Goal: Task Accomplishment & Management: Use online tool/utility

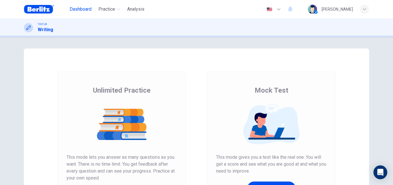
click at [80, 7] on span "Dashboard" at bounding box center [81, 9] width 22 height 7
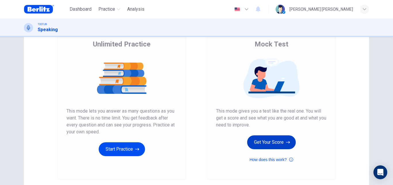
click at [269, 144] on button "Get Your Score" at bounding box center [271, 142] width 49 height 14
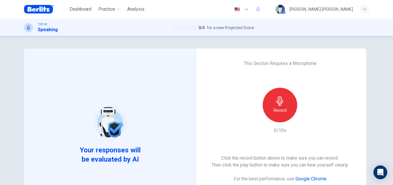
scroll to position [30, 0]
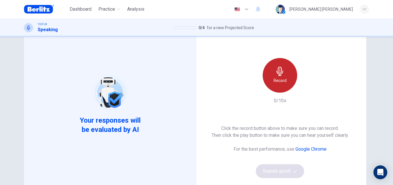
click at [280, 79] on h6 "Record" at bounding box center [280, 80] width 13 height 7
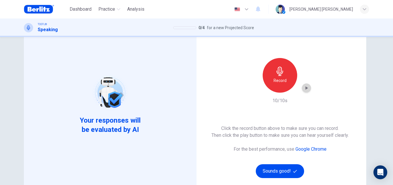
click at [307, 86] on icon "button" at bounding box center [307, 88] width 6 height 6
click at [306, 91] on div "button" at bounding box center [306, 87] width 9 height 9
click at [277, 172] on button "Sounds good!" at bounding box center [280, 171] width 48 height 14
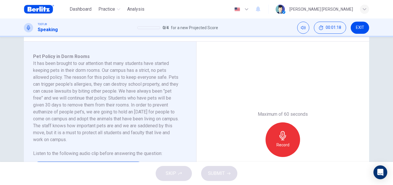
scroll to position [104, 0]
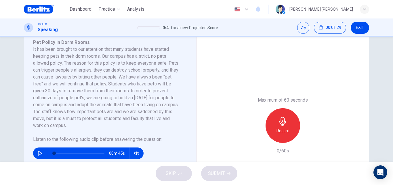
click at [35, 155] on button "button" at bounding box center [39, 153] width 9 height 12
type input "*"
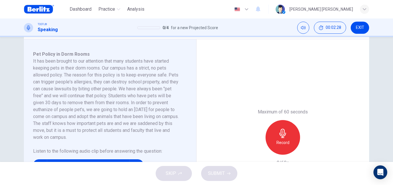
scroll to position [94, 0]
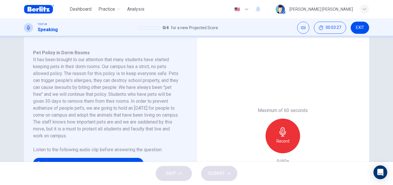
click at [285, 140] on h6 "Record" at bounding box center [283, 140] width 13 height 7
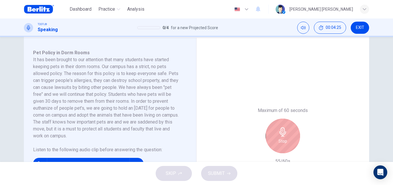
scroll to position [100, 0]
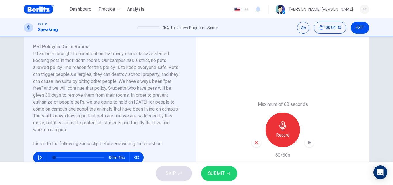
click at [230, 175] on icon "button" at bounding box center [228, 172] width 3 height 3
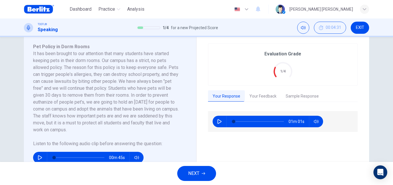
click at [262, 98] on button "Your Feedback" at bounding box center [263, 96] width 36 height 12
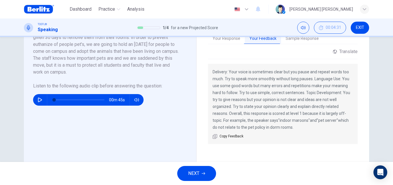
scroll to position [163, 0]
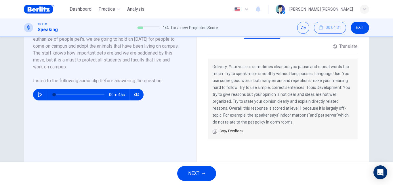
click at [204, 177] on button "NEXT" at bounding box center [196, 173] width 39 height 15
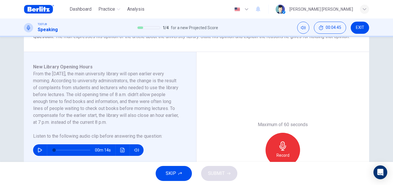
scroll to position [81, 0]
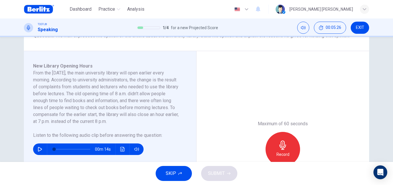
click at [35, 151] on button "button" at bounding box center [39, 149] width 9 height 12
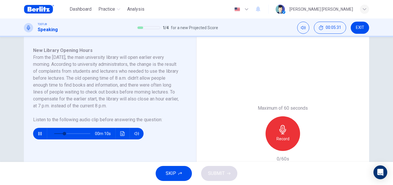
scroll to position [94, 0]
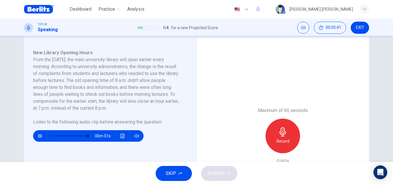
type input "*"
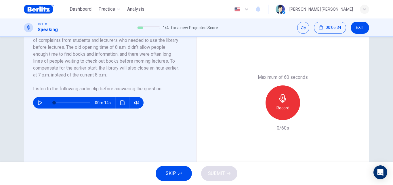
scroll to position [102, 0]
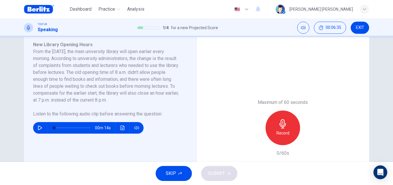
click at [281, 138] on div "Record" at bounding box center [283, 127] width 35 height 35
click at [209, 175] on span "SUBMIT" at bounding box center [216, 173] width 17 height 8
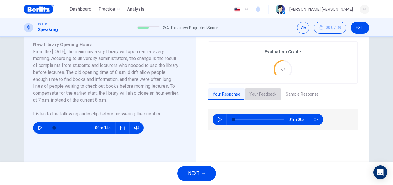
click at [266, 96] on button "Your Feedback" at bounding box center [263, 94] width 36 height 12
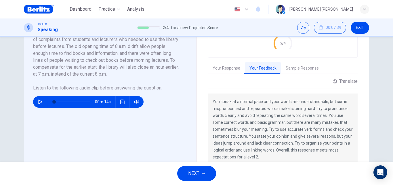
scroll to position [126, 0]
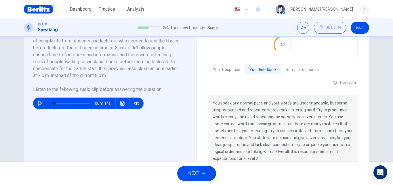
click at [191, 172] on span "NEXT" at bounding box center [193, 173] width 11 height 8
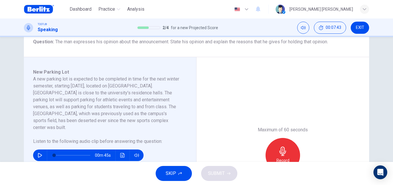
scroll to position [76, 0]
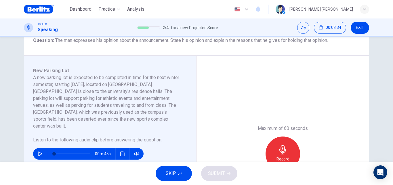
drag, startPoint x: 112, startPoint y: 117, endPoint x: 65, endPoint y: 147, distance: 56.3
click at [65, 147] on div "New Parking Lot A new parking lot is expected to be completed in time for the n…" at bounding box center [112, 153] width 159 height 173
click at [38, 148] on button "button" at bounding box center [39, 154] width 9 height 12
type input "*"
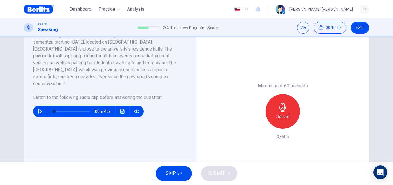
click at [281, 106] on icon "button" at bounding box center [283, 107] width 7 height 9
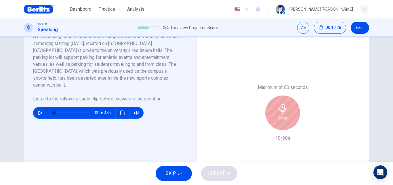
scroll to position [109, 0]
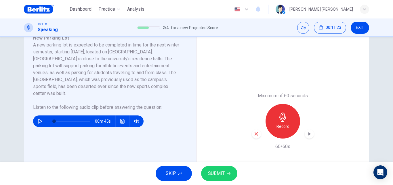
click at [218, 165] on div "SKIP SUBMIT" at bounding box center [196, 173] width 393 height 23
click at [220, 173] on span "SUBMIT" at bounding box center [216, 173] width 17 height 8
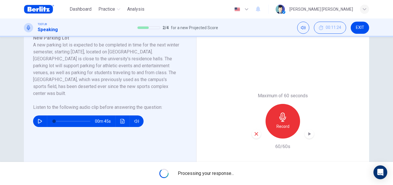
click at [220, 175] on span "Processing your response..." at bounding box center [206, 173] width 56 height 7
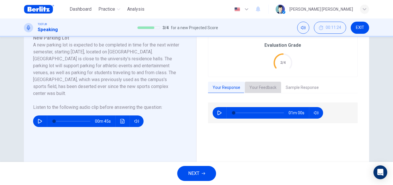
click at [268, 88] on button "Your Feedback" at bounding box center [263, 87] width 36 height 12
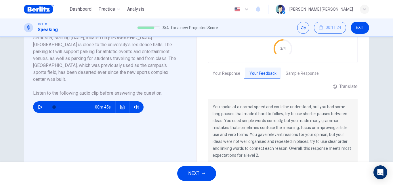
scroll to position [134, 0]
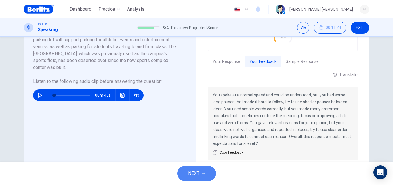
click at [193, 173] on span "NEXT" at bounding box center [193, 173] width 11 height 8
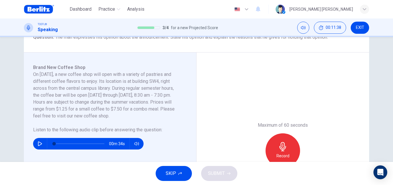
scroll to position [81, 0]
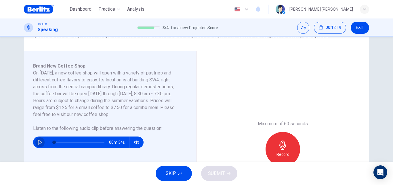
click at [39, 144] on icon "button" at bounding box center [40, 142] width 5 height 5
type input "*"
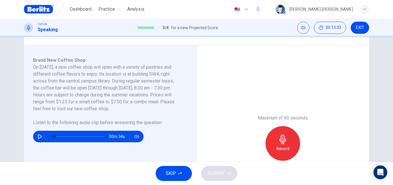
scroll to position [104, 0]
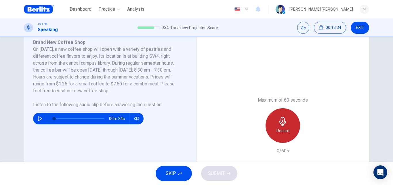
click at [286, 123] on icon "button" at bounding box center [282, 121] width 9 height 9
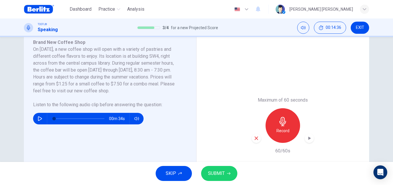
click at [217, 168] on button "SUBMIT" at bounding box center [219, 173] width 36 height 15
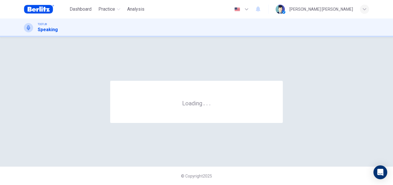
scroll to position [0, 0]
